Goal: Information Seeking & Learning: Learn about a topic

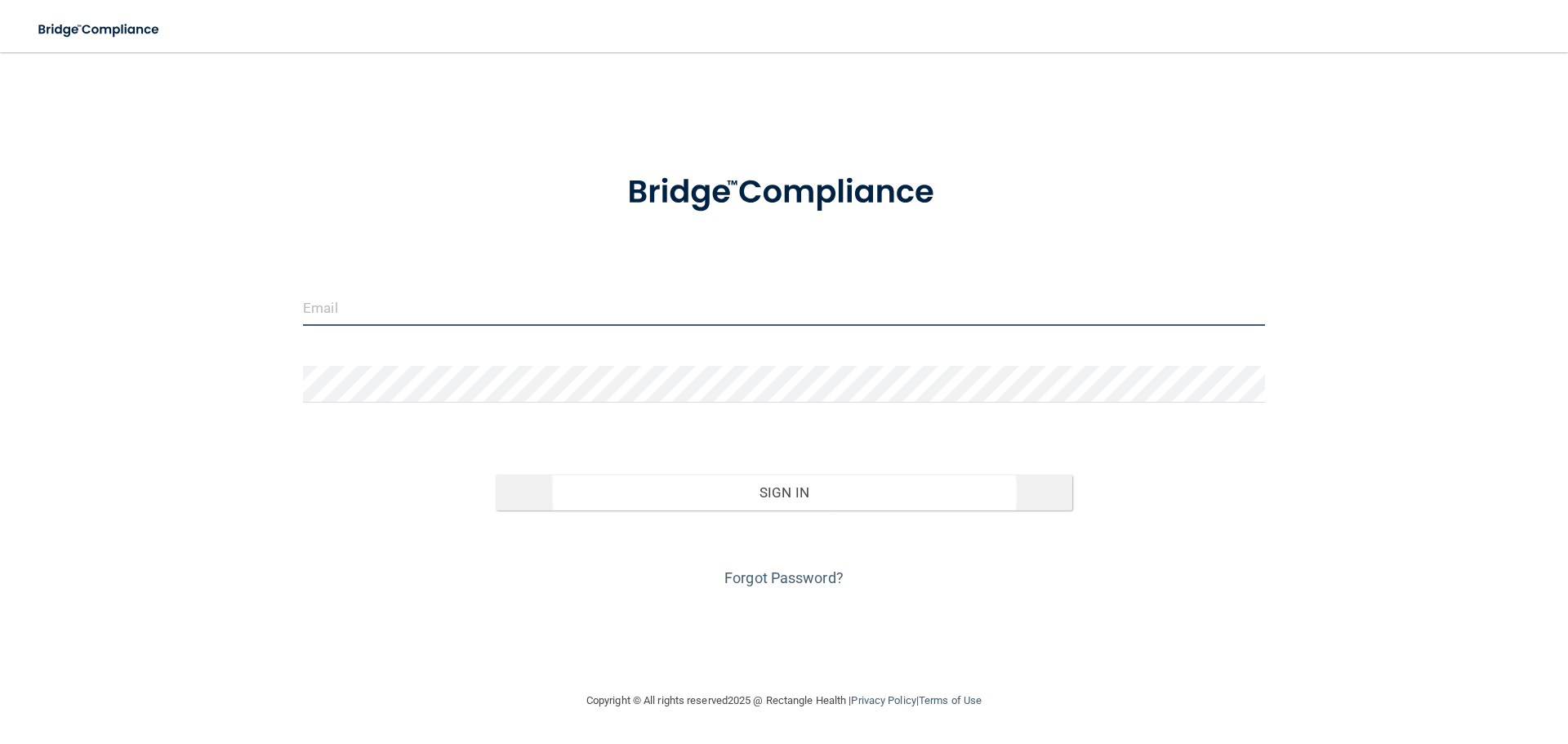
type input "[EMAIL_ADDRESS][DOMAIN_NAME]"
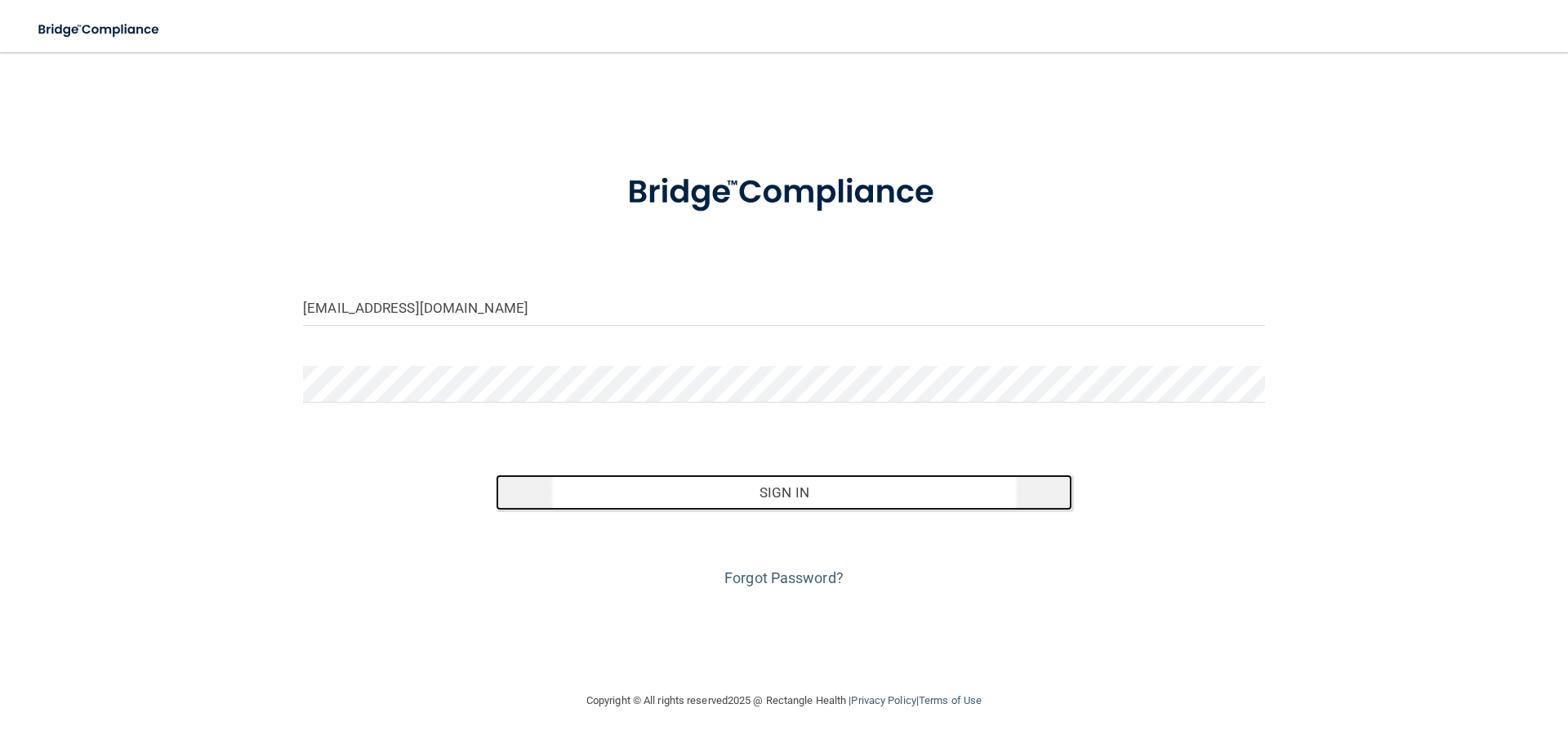
click at [687, 491] on button "Sign In" at bounding box center [784, 492] width 577 height 36
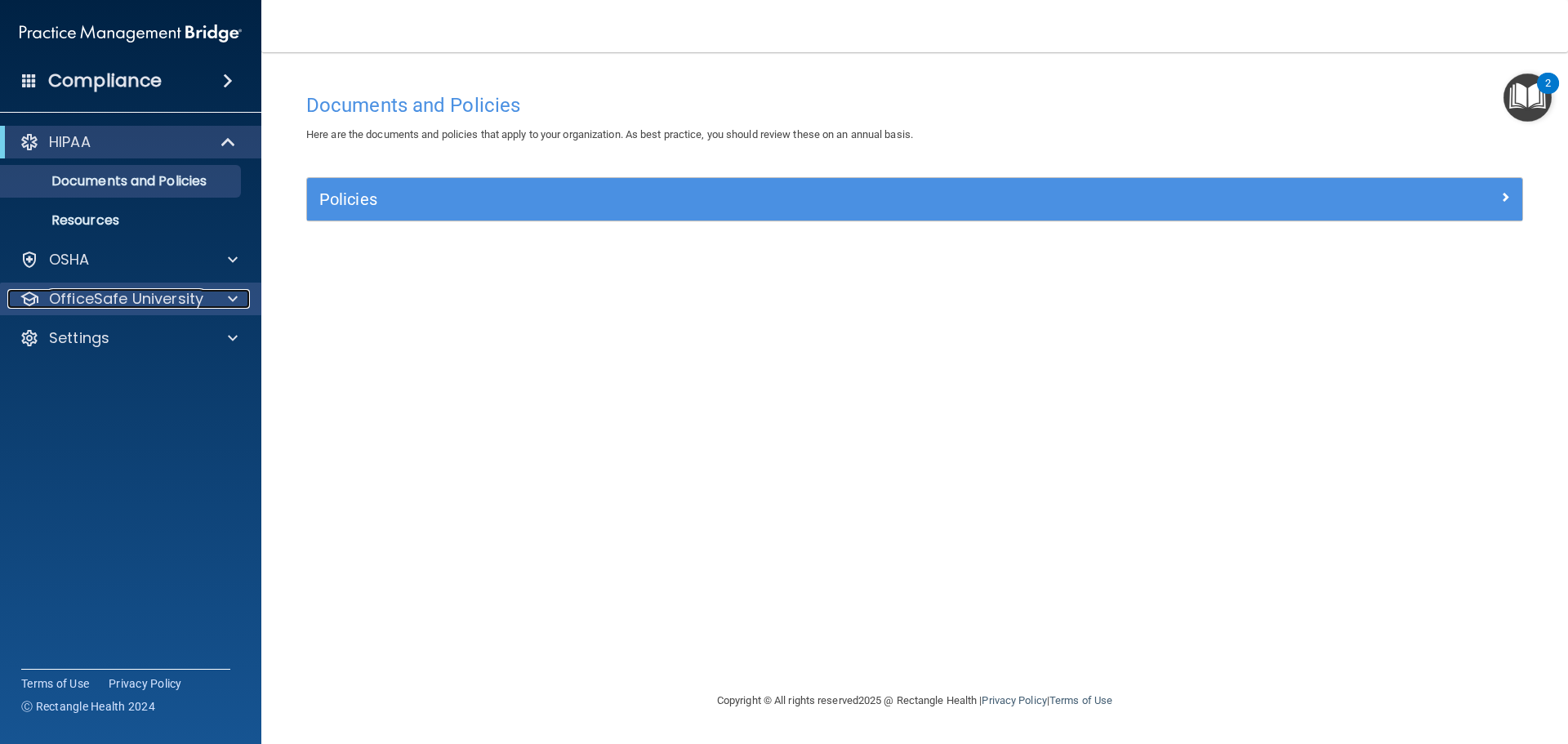
click at [233, 298] on span at bounding box center [233, 298] width 10 height 20
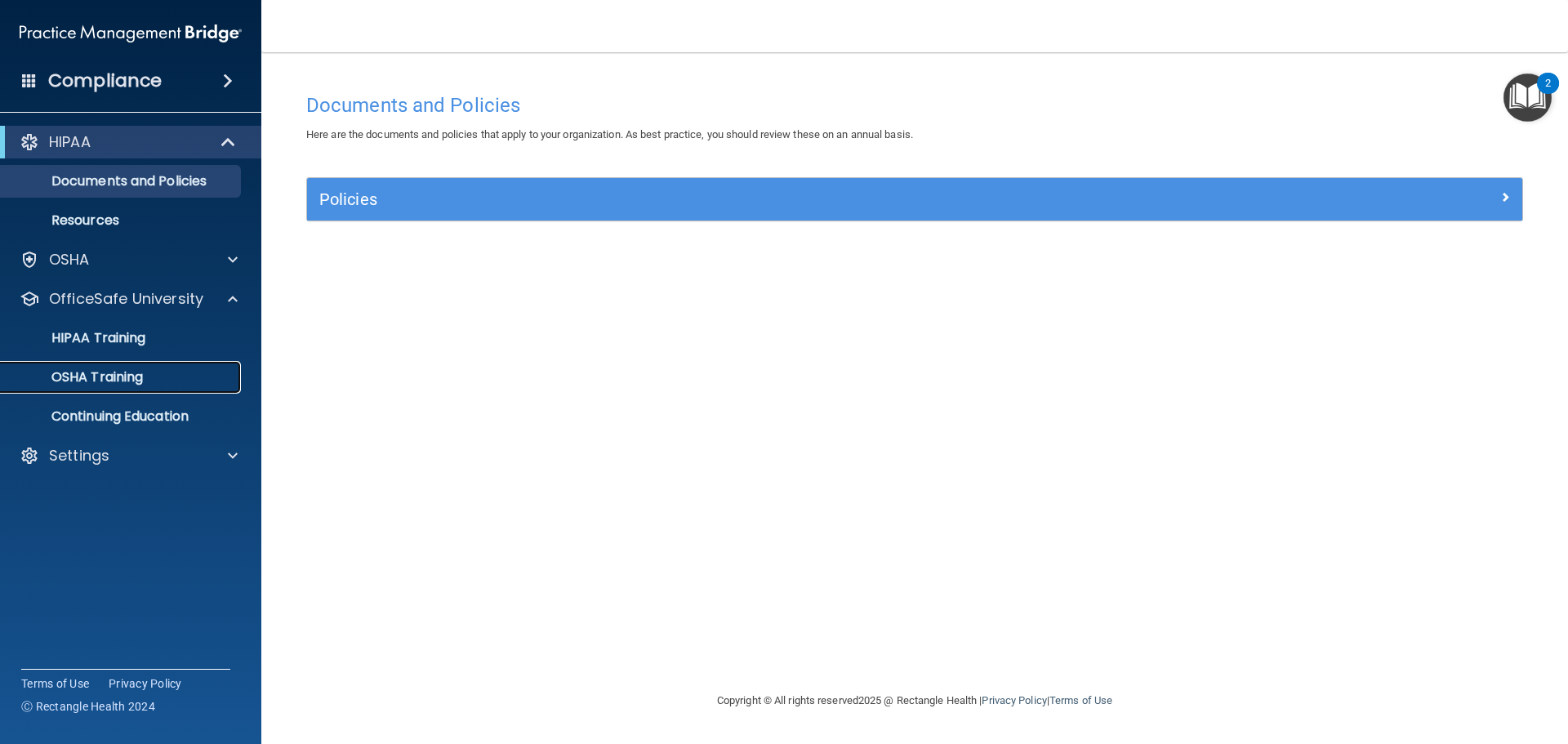
click at [128, 374] on p "OSHA Training" at bounding box center [77, 377] width 133 height 16
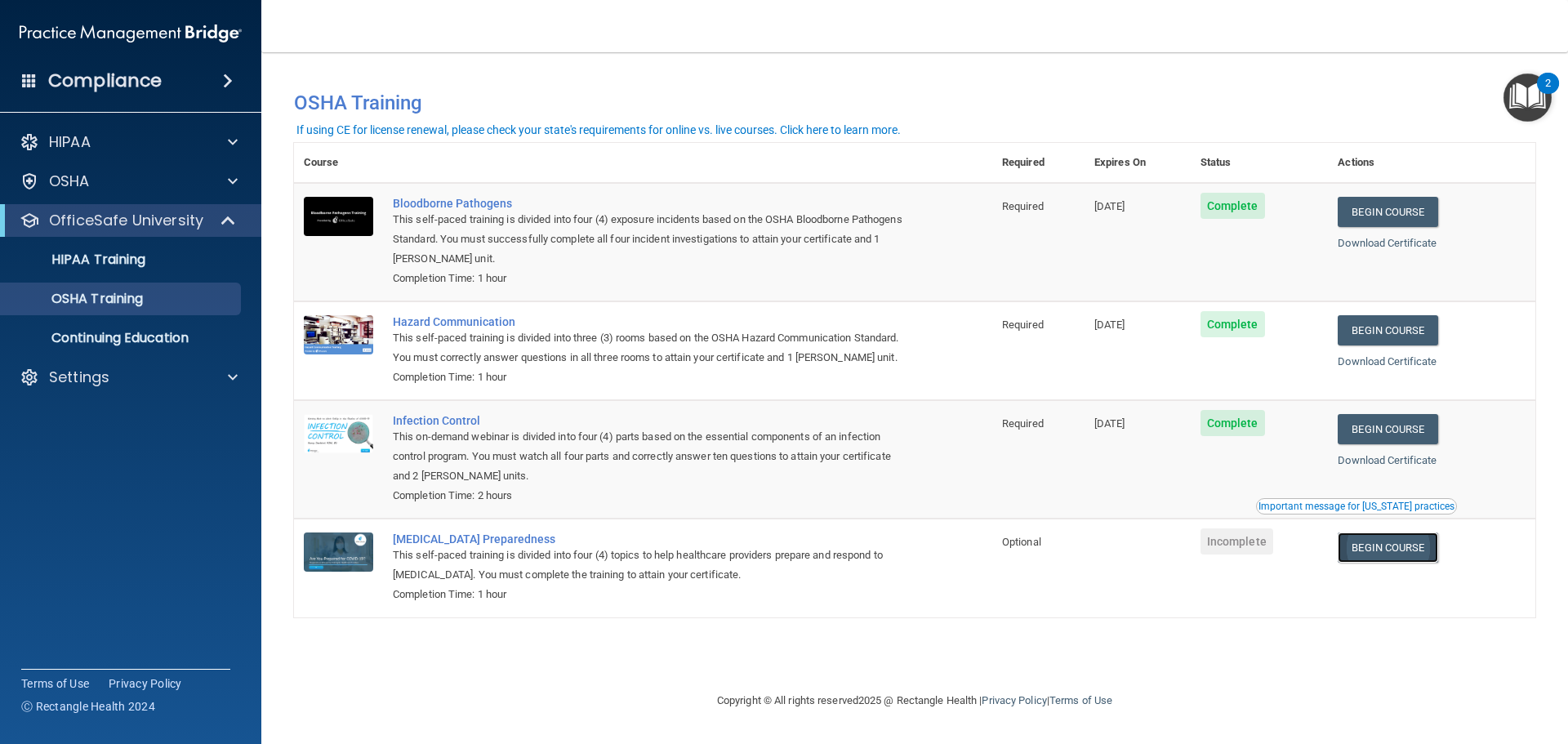
click at [1407, 551] on link "Begin Course" at bounding box center [1387, 547] width 100 height 30
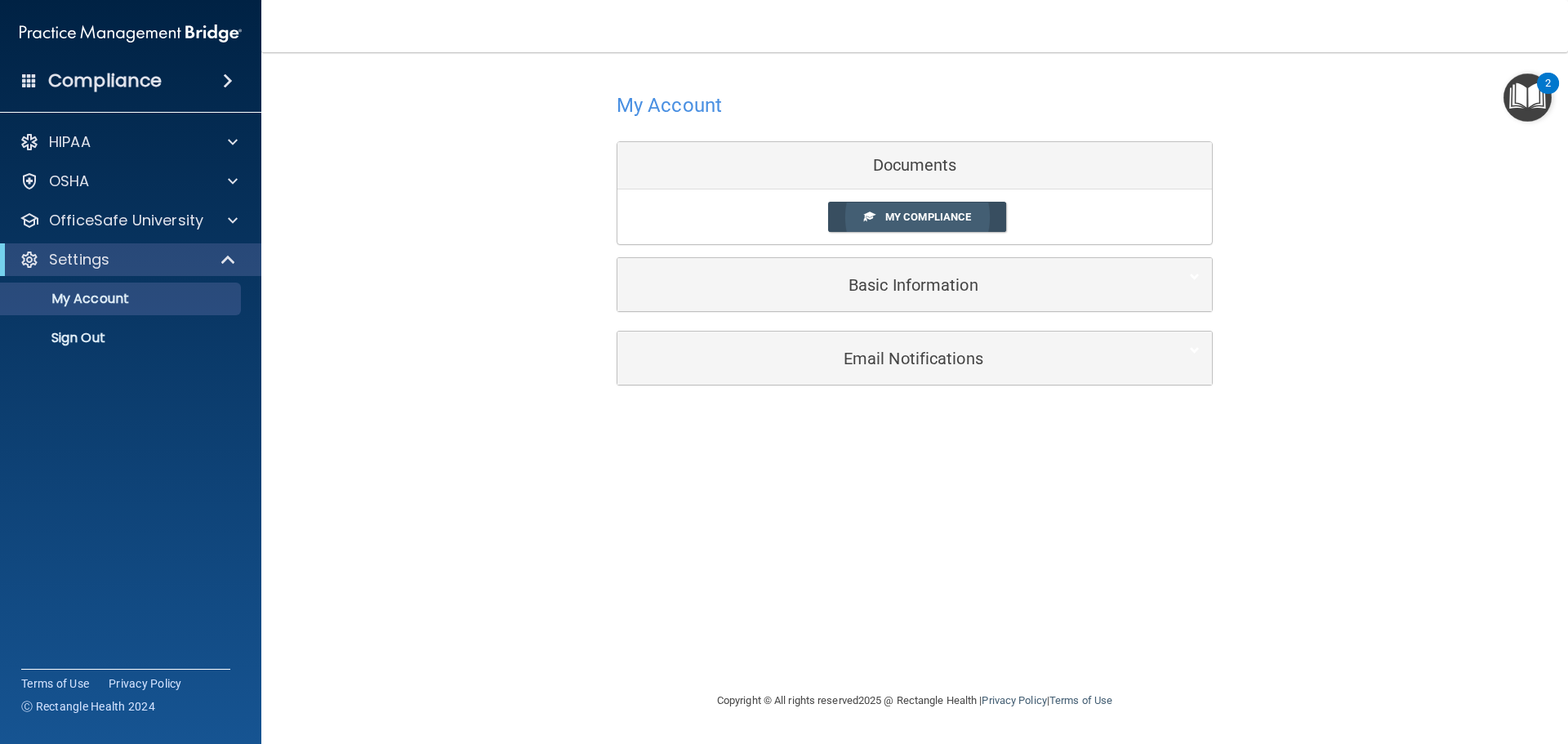
click at [922, 216] on span "My Compliance" at bounding box center [928, 217] width 86 height 12
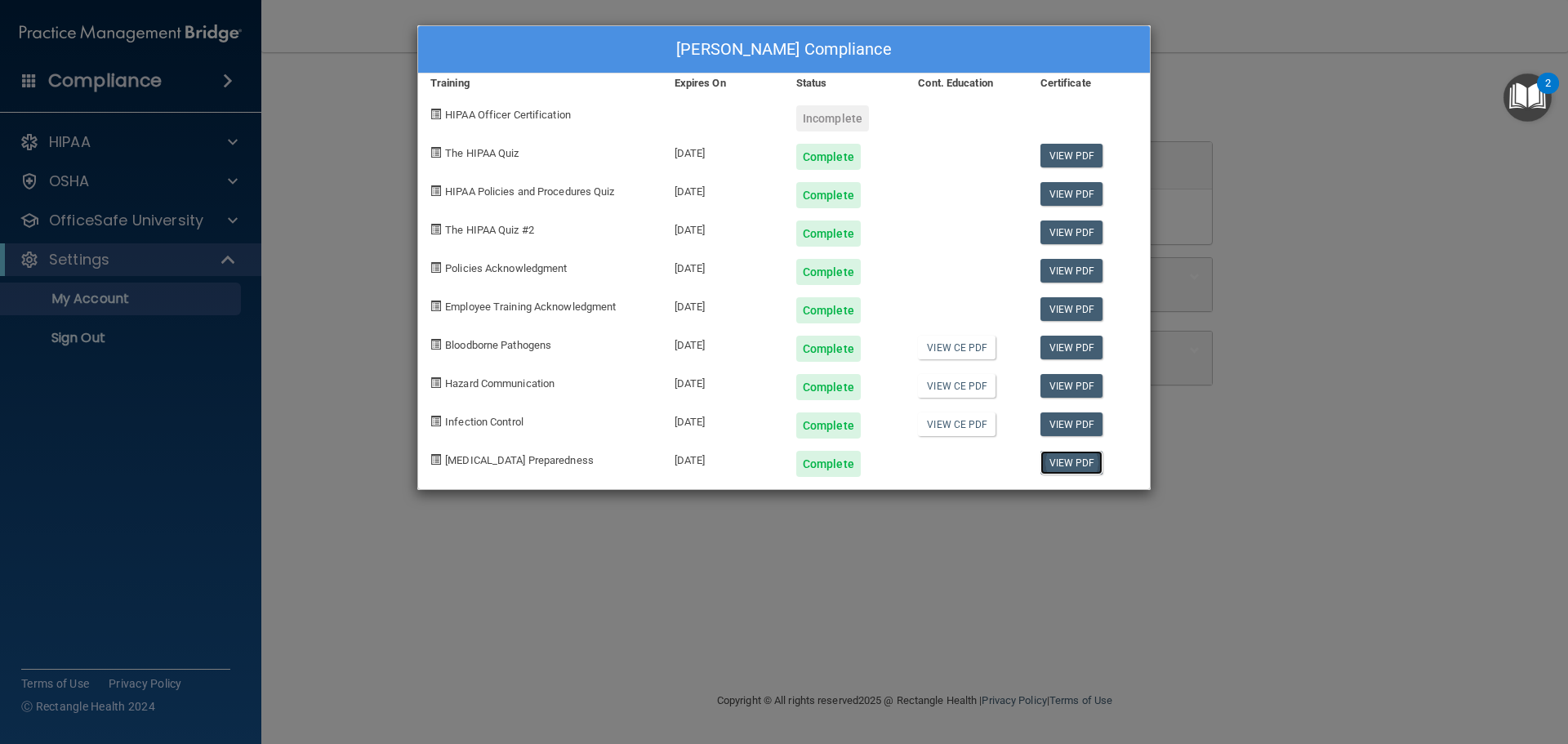
click at [1072, 463] on link "View PDF" at bounding box center [1072, 462] width 63 height 24
click at [435, 112] on span at bounding box center [435, 114] width 11 height 11
click at [281, 269] on div "[PERSON_NAME] Compliance Training Expires On Status Cont. Education Certificate…" at bounding box center [784, 372] width 1568 height 744
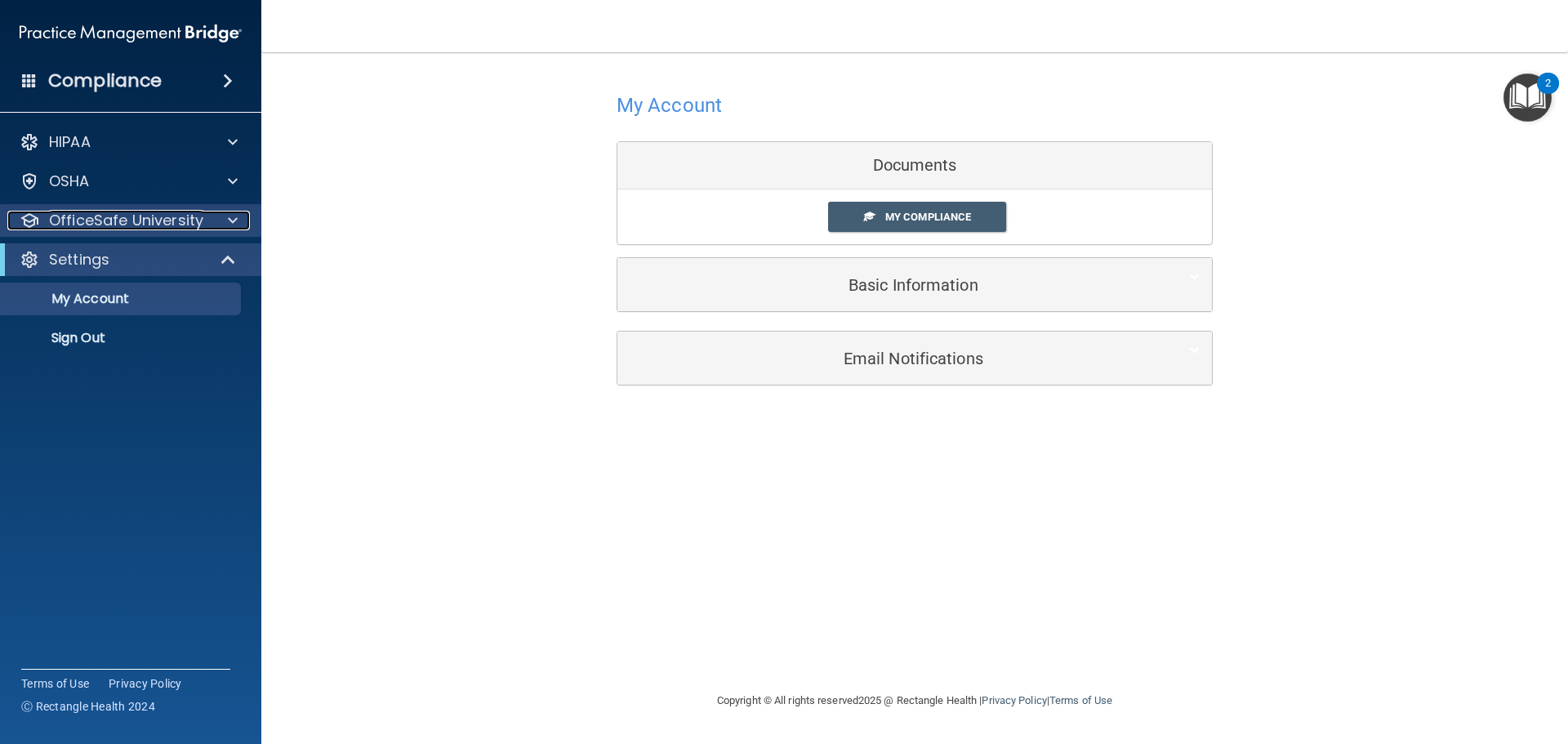
click at [231, 217] on span at bounding box center [233, 221] width 10 height 20
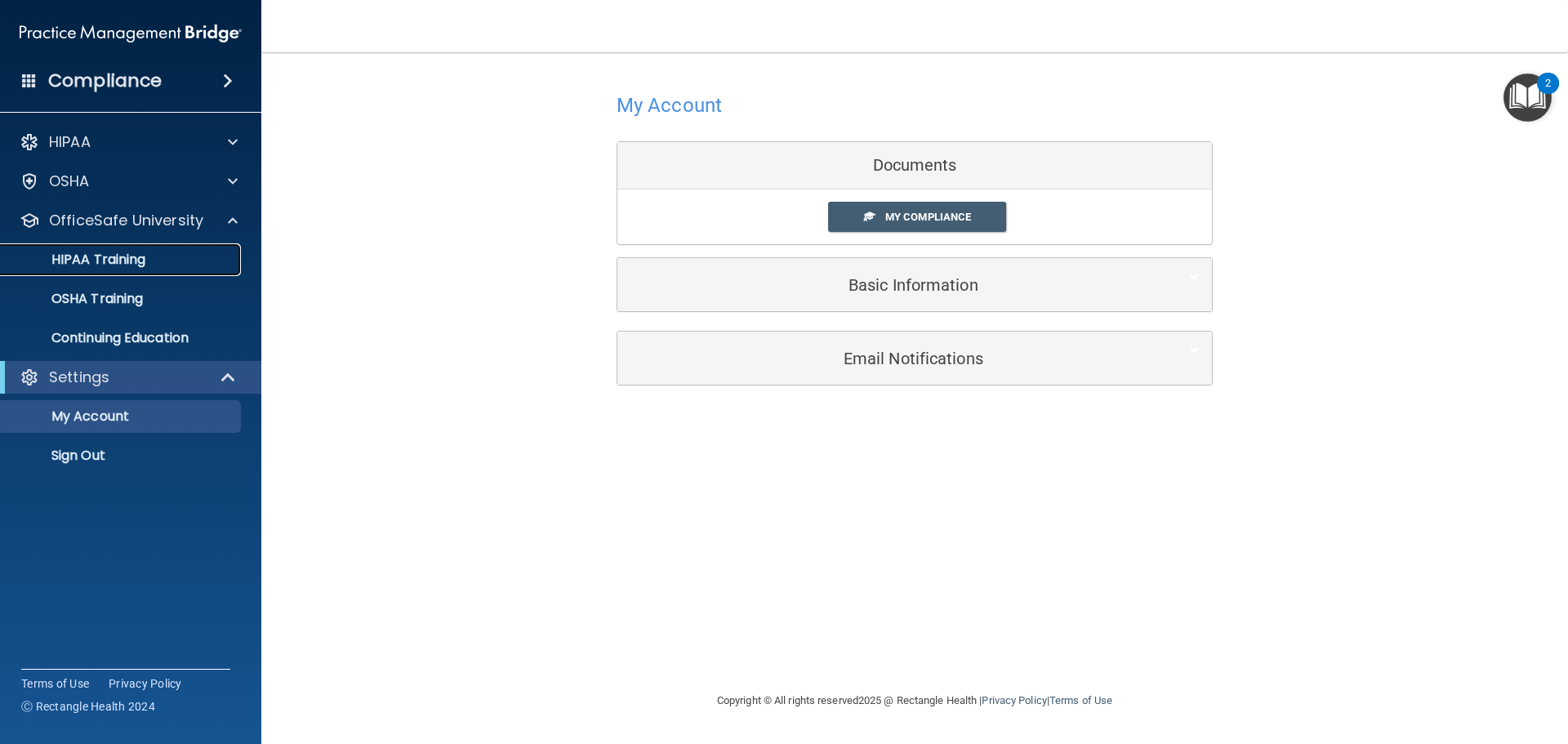
click at [121, 252] on p "HIPAA Training" at bounding box center [78, 260] width 135 height 16
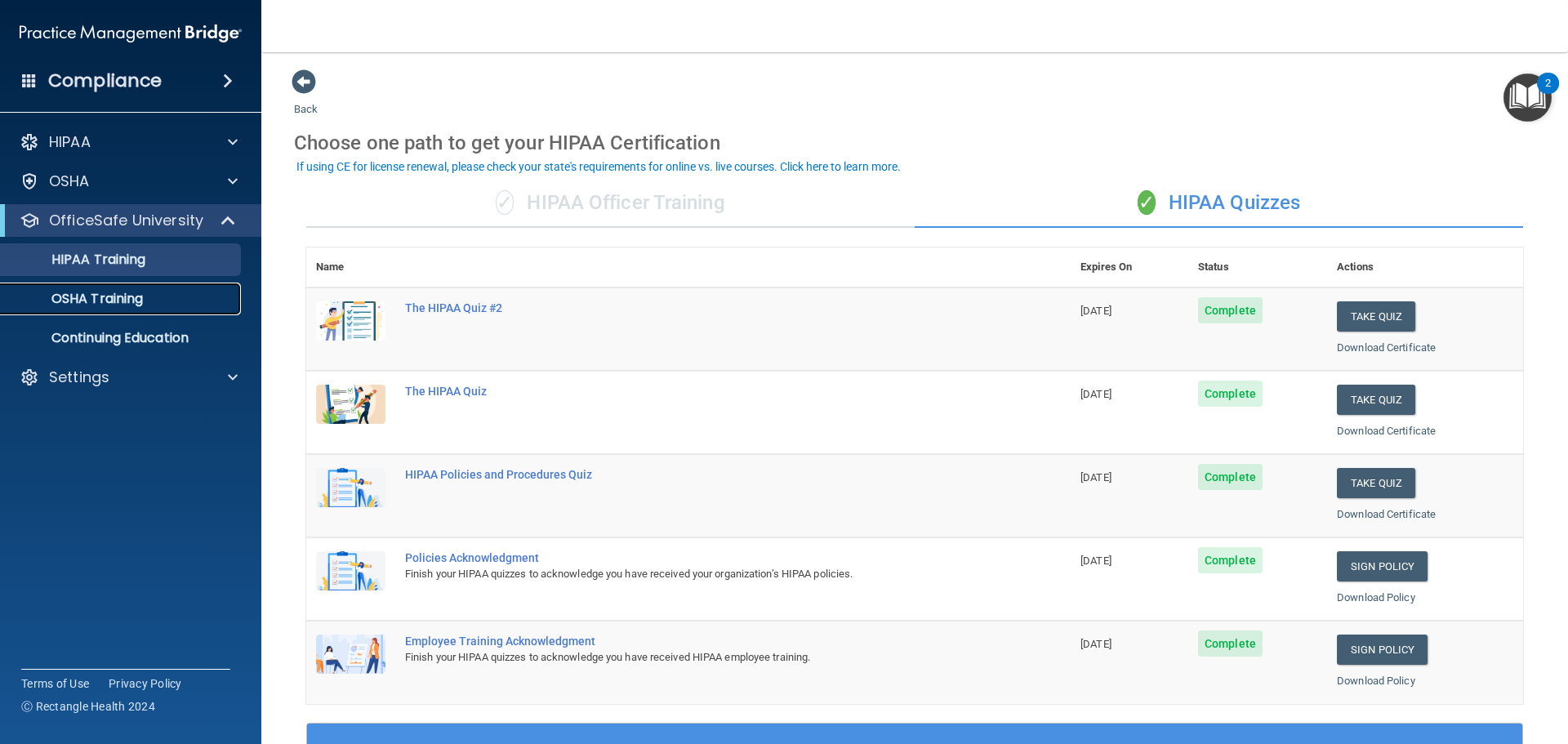
click at [146, 302] on div "OSHA Training" at bounding box center [122, 298] width 223 height 16
